Goal: Transaction & Acquisition: Purchase product/service

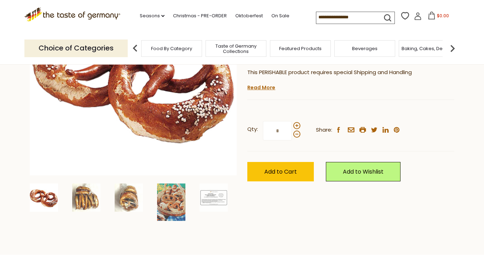
scroll to position [133, 0]
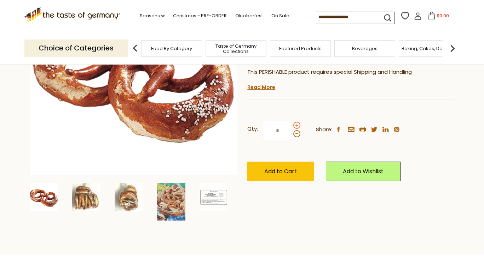
click at [296, 124] on span at bounding box center [296, 125] width 7 height 7
click at [292, 124] on input "*" at bounding box center [277, 130] width 29 height 19
click at [296, 124] on span at bounding box center [296, 125] width 7 height 7
click at [292, 124] on input "*" at bounding box center [277, 130] width 29 height 19
click at [294, 137] on div at bounding box center [296, 130] width 7 height 16
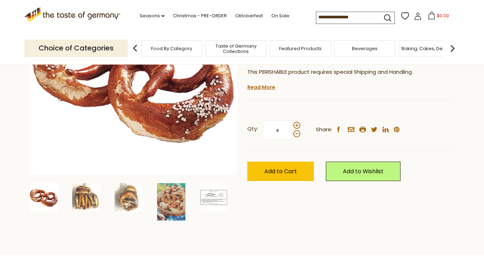
click at [292, 137] on input "*" at bounding box center [277, 130] width 29 height 19
click at [296, 135] on span at bounding box center [296, 133] width 7 height 7
click at [292, 135] on input "*" at bounding box center [277, 130] width 29 height 19
click at [309, 80] on div "This PERISHABLE product requires special Shipping and Handling We will ship thi…" at bounding box center [350, 79] width 207 height 23
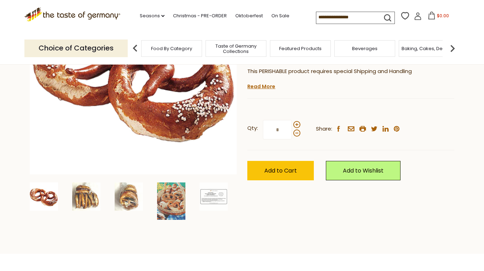
scroll to position [135, 0]
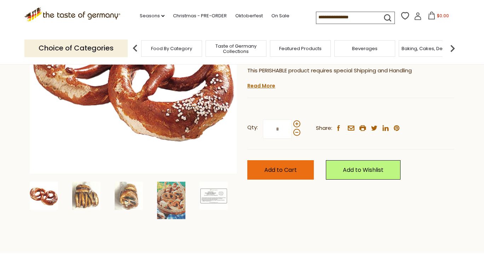
click at [295, 171] on span "Add to Cart" at bounding box center [280, 170] width 33 height 8
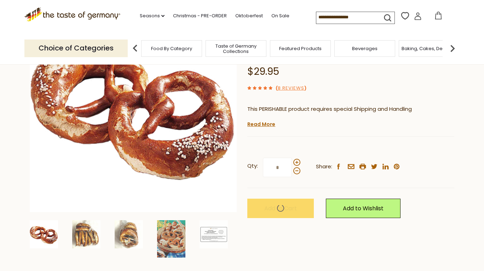
scroll to position [97, 0]
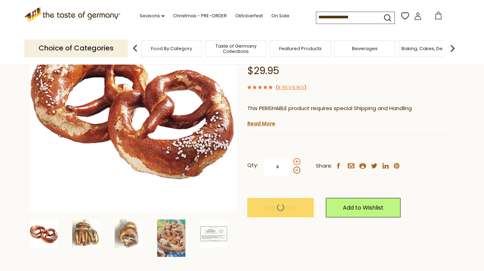
click at [296, 161] on span at bounding box center [296, 161] width 7 height 7
click at [292, 161] on input "*" at bounding box center [277, 166] width 29 height 19
type input "*"
click at [307, 140] on div "The Taste of Germany The Taste of Germany Bavarian Soft Pretzels, 4oz., 10 pc.,…" at bounding box center [350, 119] width 207 height 229
click at [302, 107] on p "This PERISHABLE product requires special Shipping and Handling" at bounding box center [350, 108] width 207 height 9
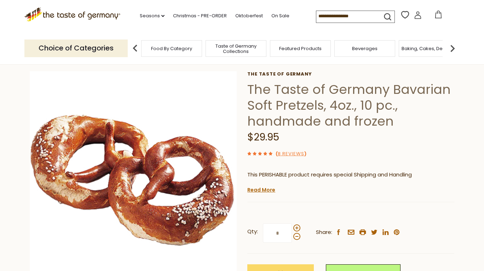
scroll to position [6, 0]
